Goal: Browse casually

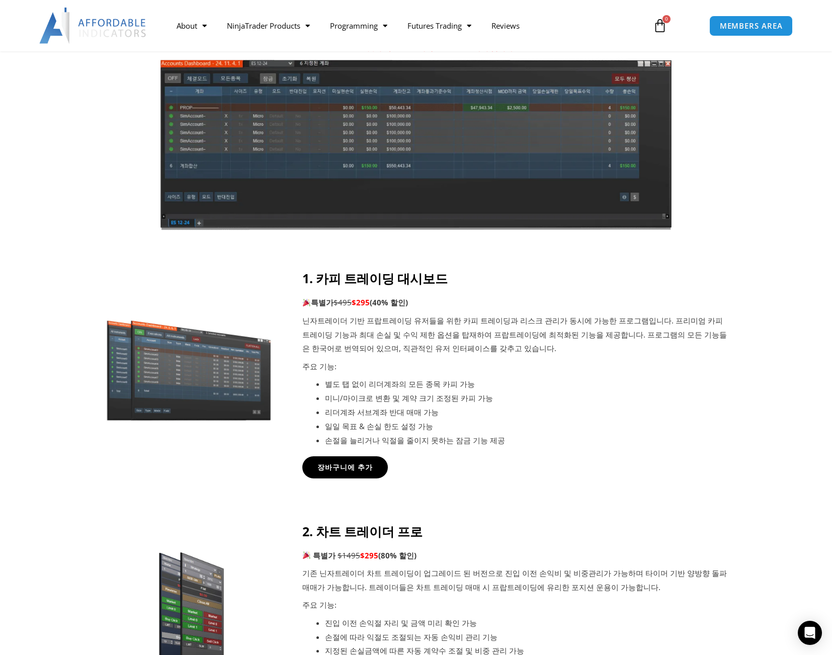
scroll to position [302, 0]
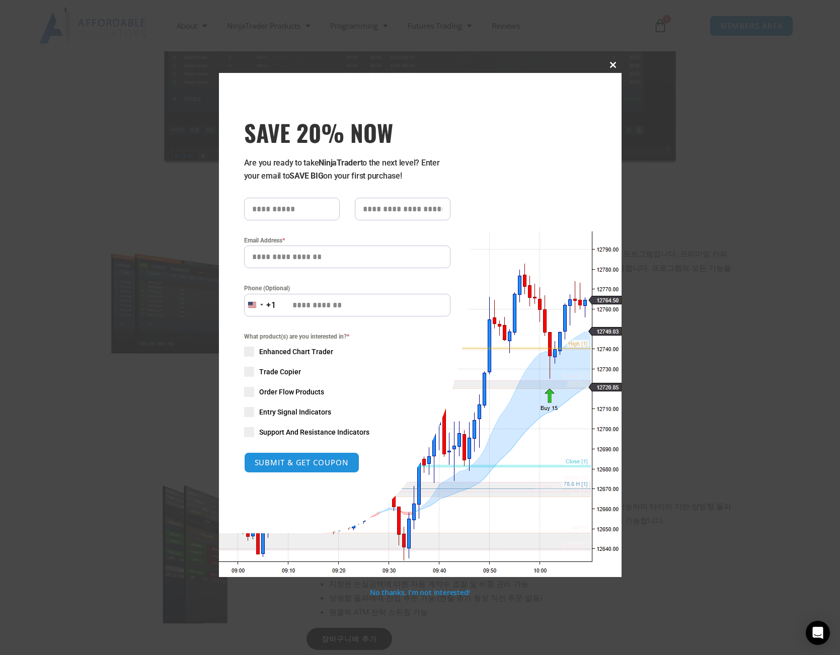
click at [614, 66] on span "SAVE 20% NOW popup" at bounding box center [613, 65] width 16 height 6
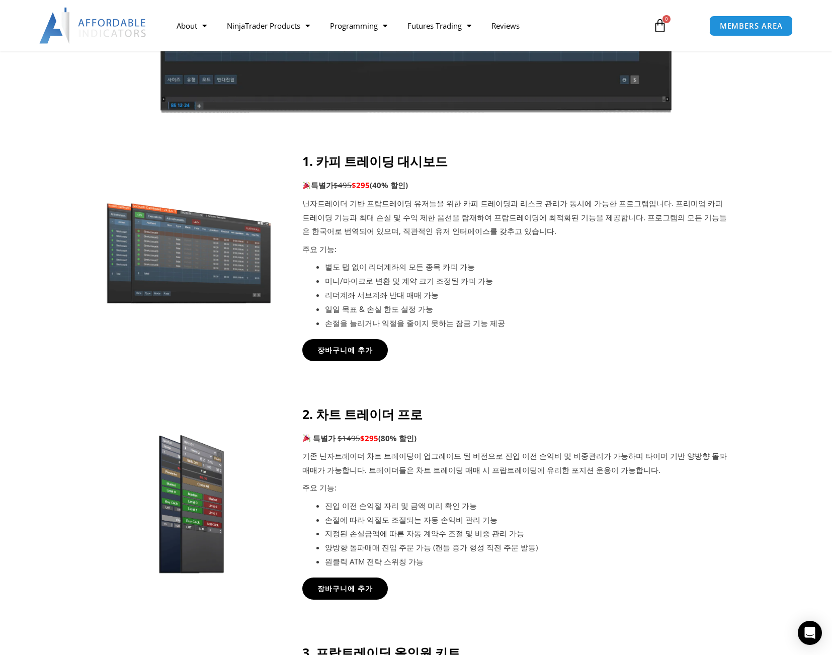
scroll to position [0, 0]
